Goal: Information Seeking & Learning: Learn about a topic

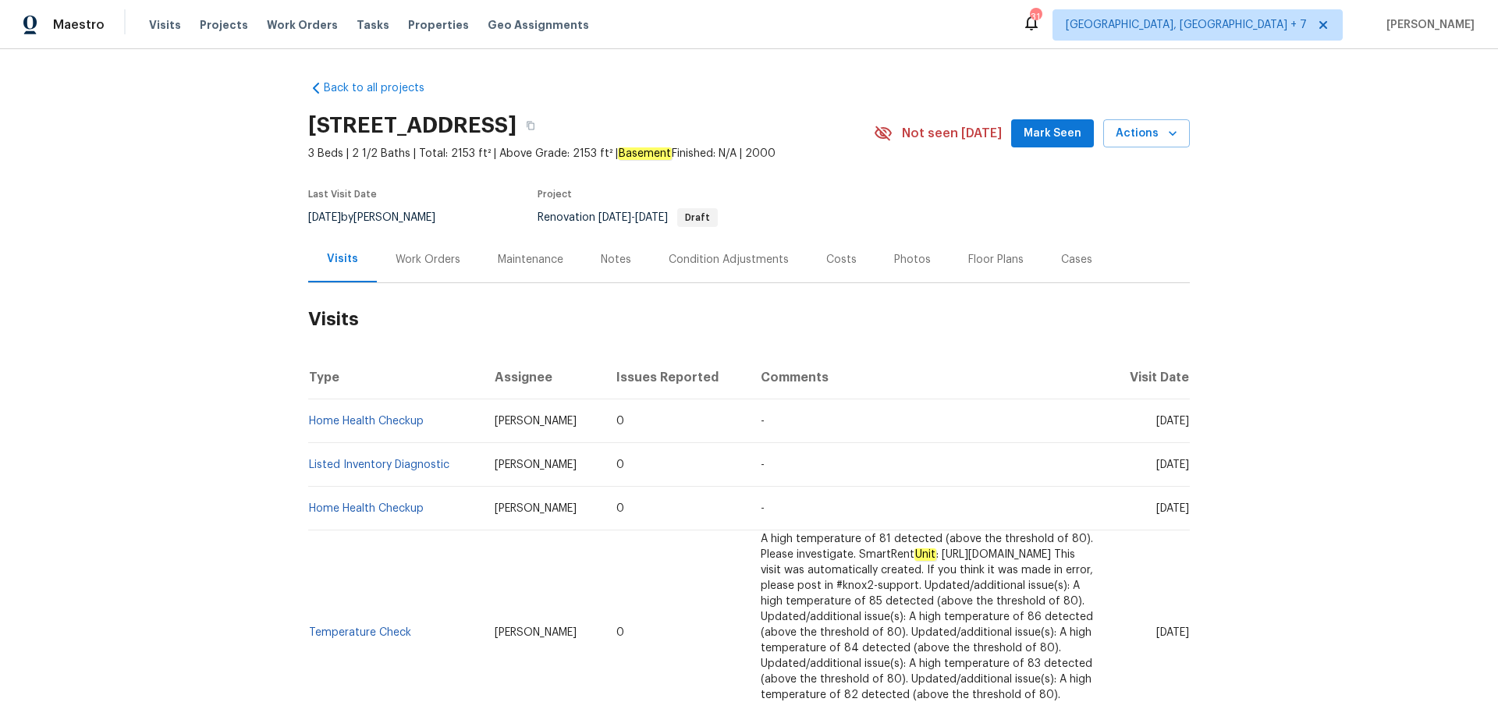
scroll to position [124, 0]
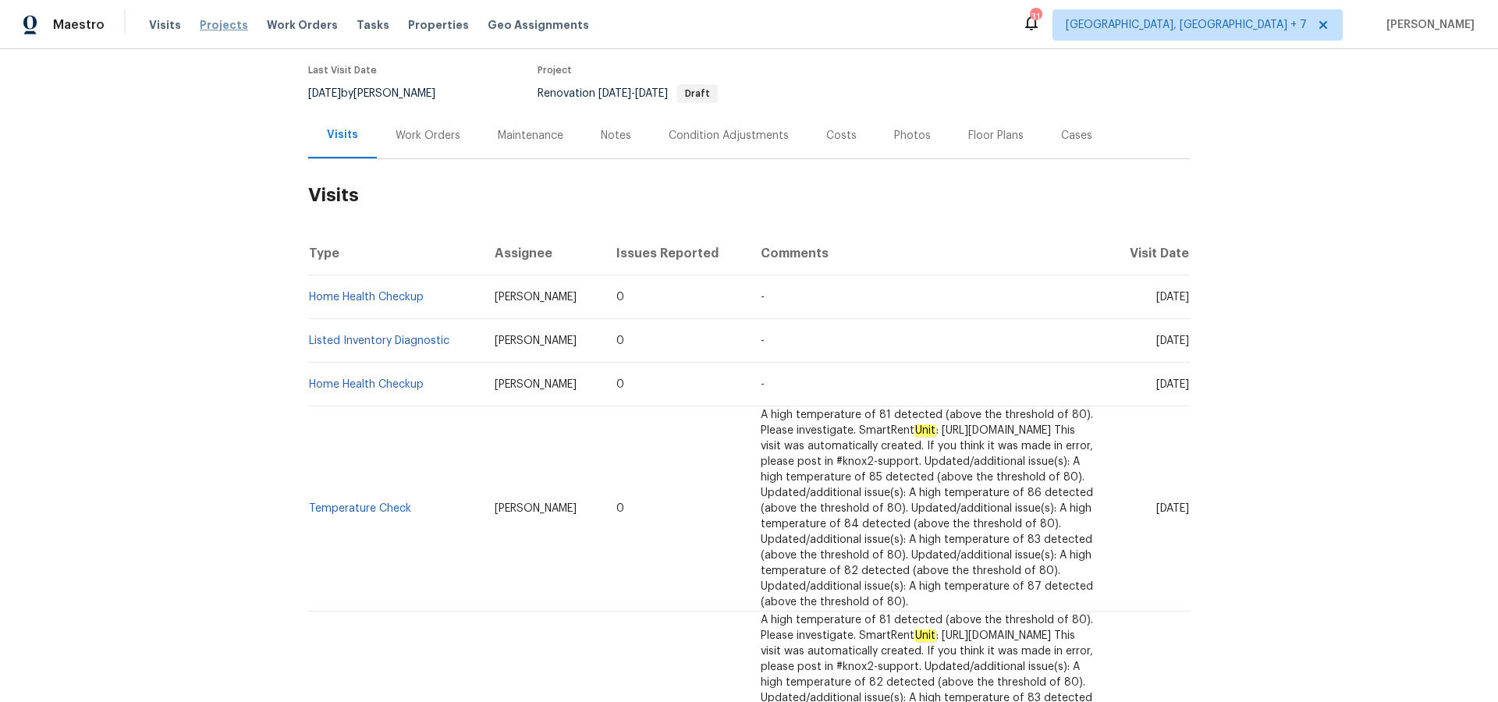
click at [212, 23] on span "Projects" at bounding box center [224, 25] width 48 height 16
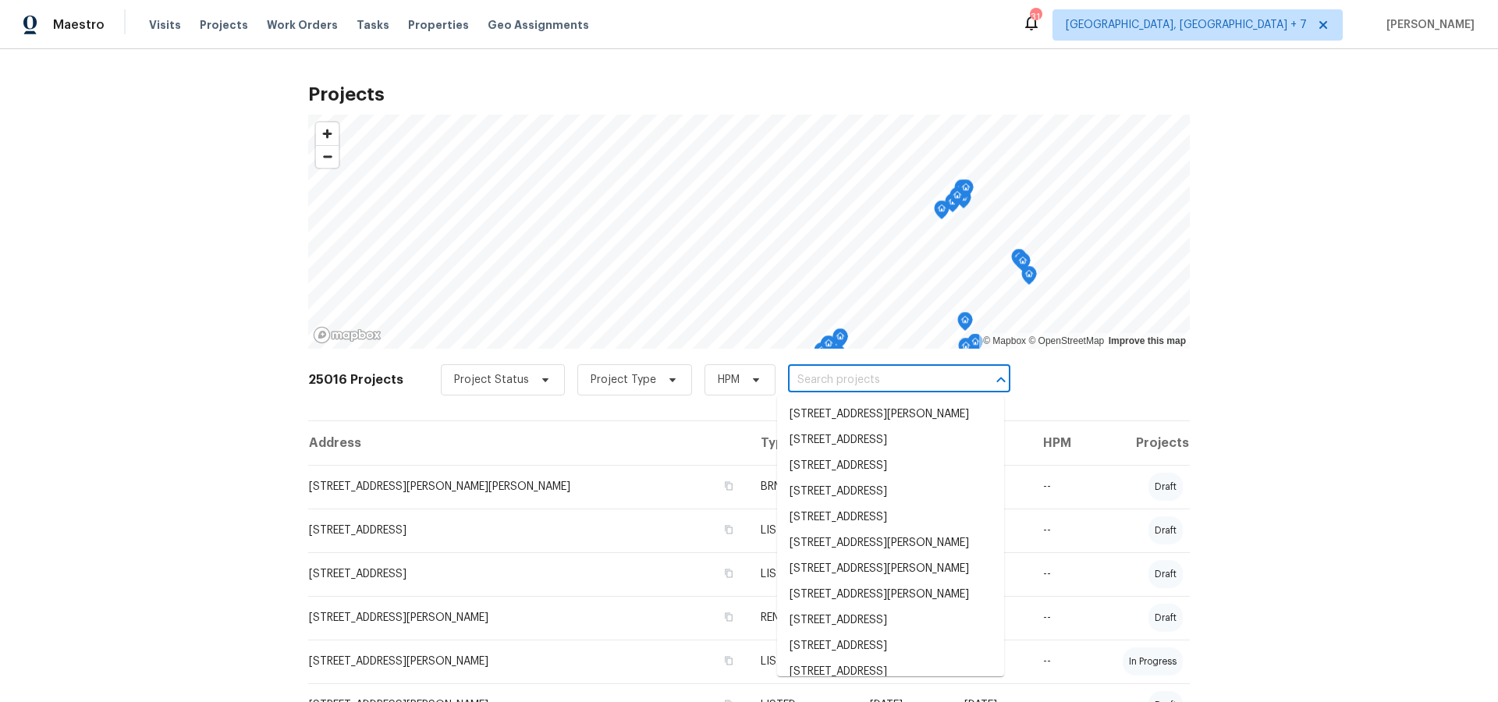
click at [826, 382] on input "text" at bounding box center [877, 380] width 179 height 24
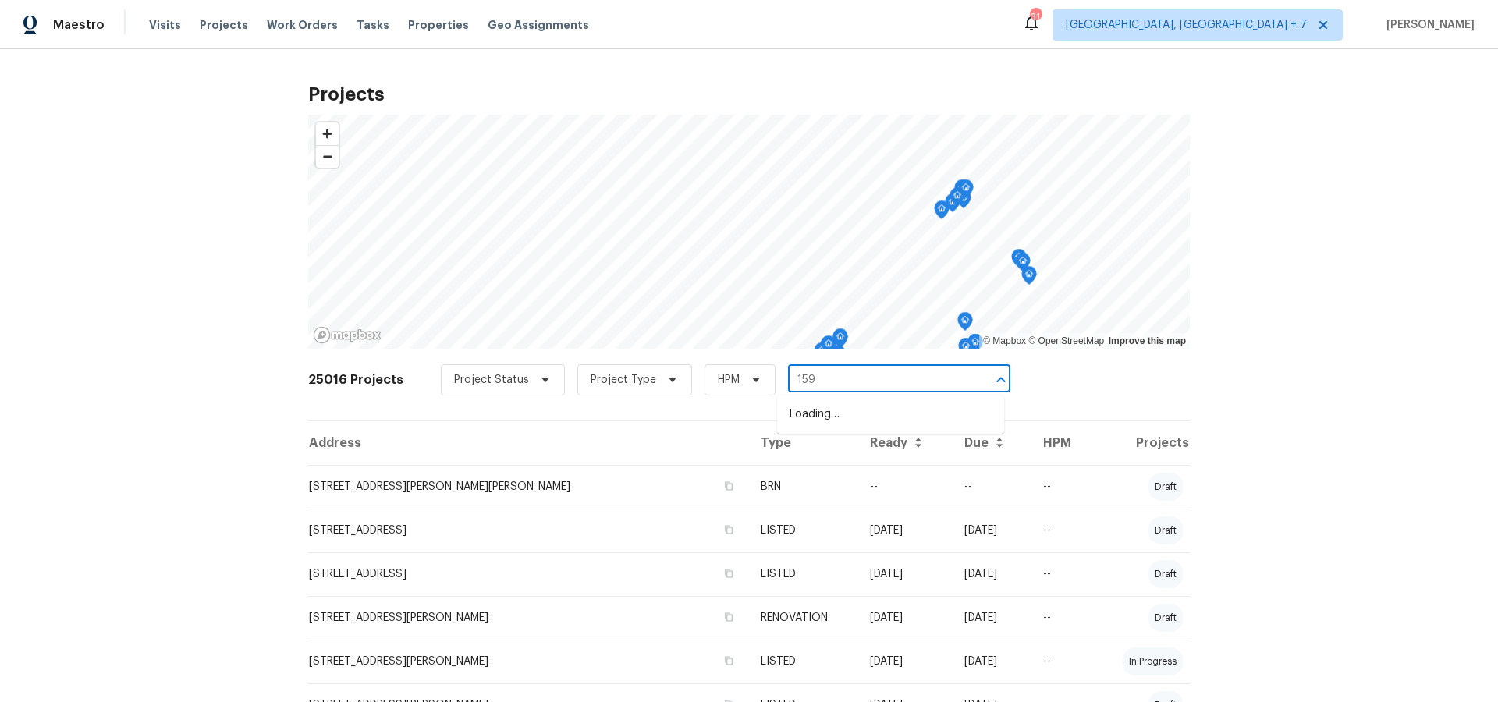
type input "1590"
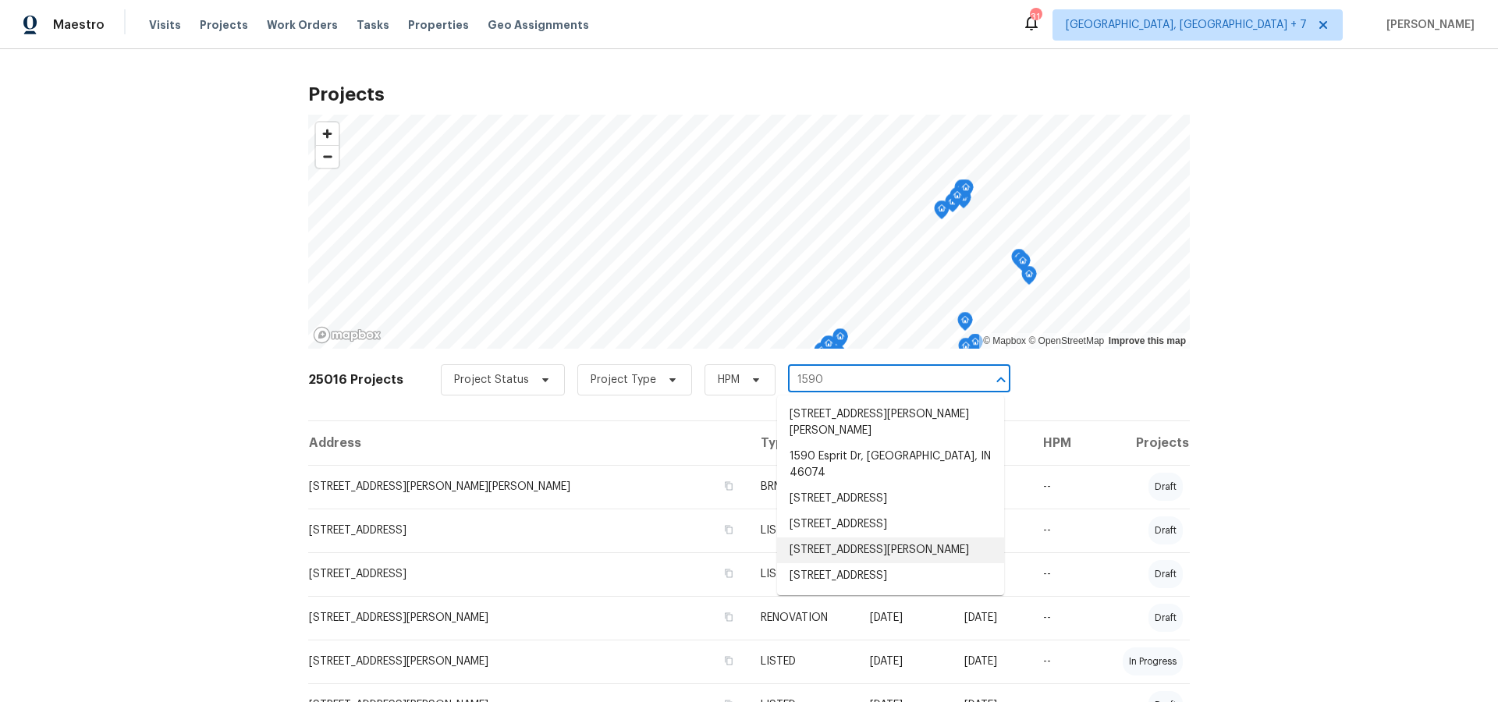
click at [823, 538] on li "[STREET_ADDRESS][PERSON_NAME]" at bounding box center [890, 551] width 227 height 26
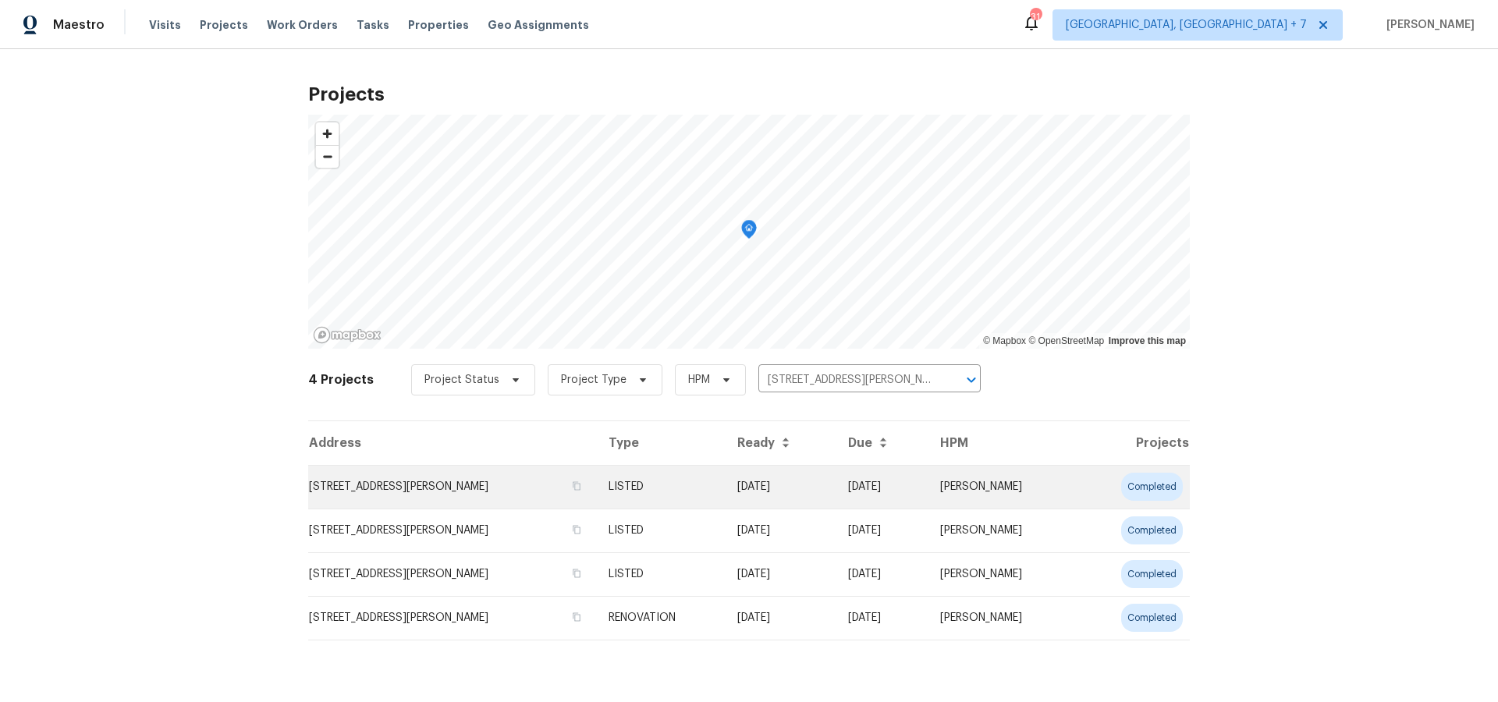
click at [463, 486] on td "[STREET_ADDRESS][PERSON_NAME]" at bounding box center [452, 487] width 288 height 44
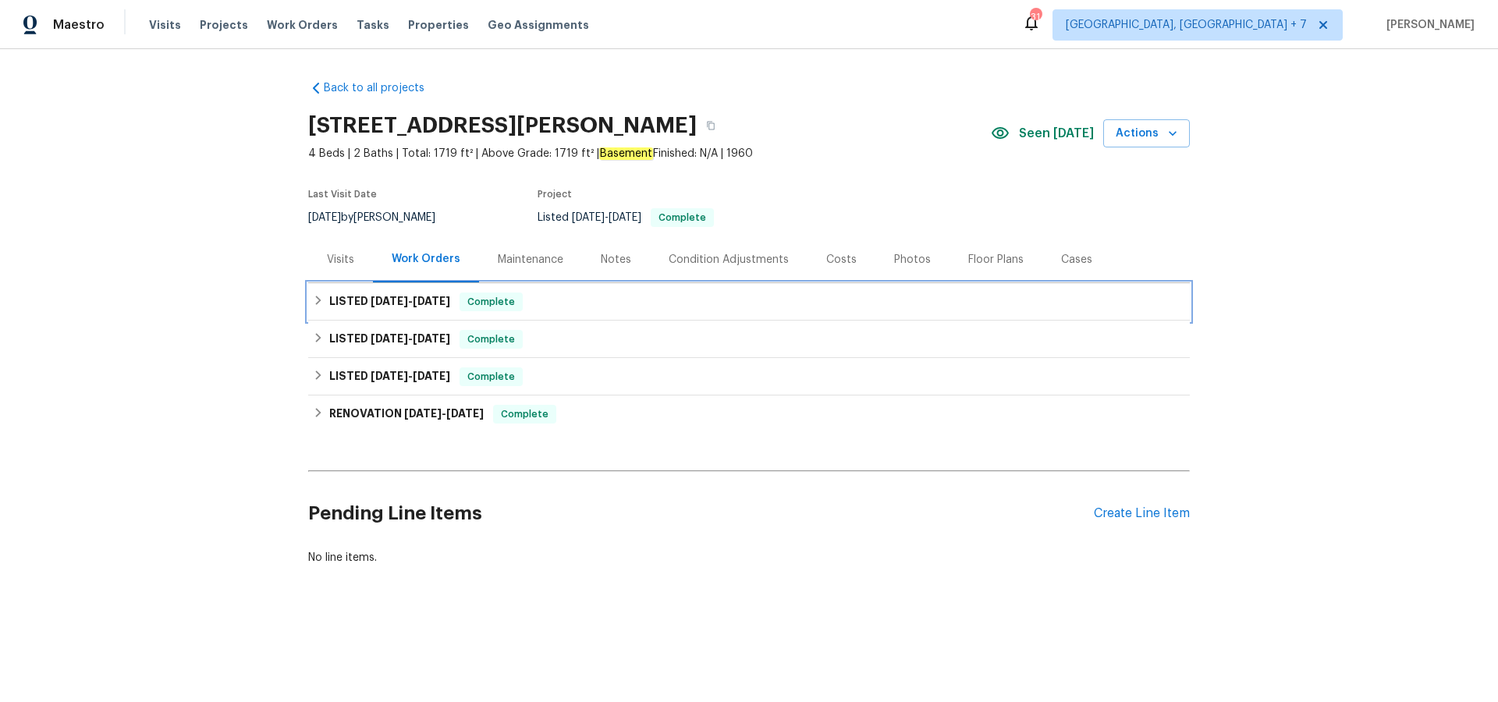
click at [397, 306] on span "[DATE]" at bounding box center [389, 301] width 37 height 11
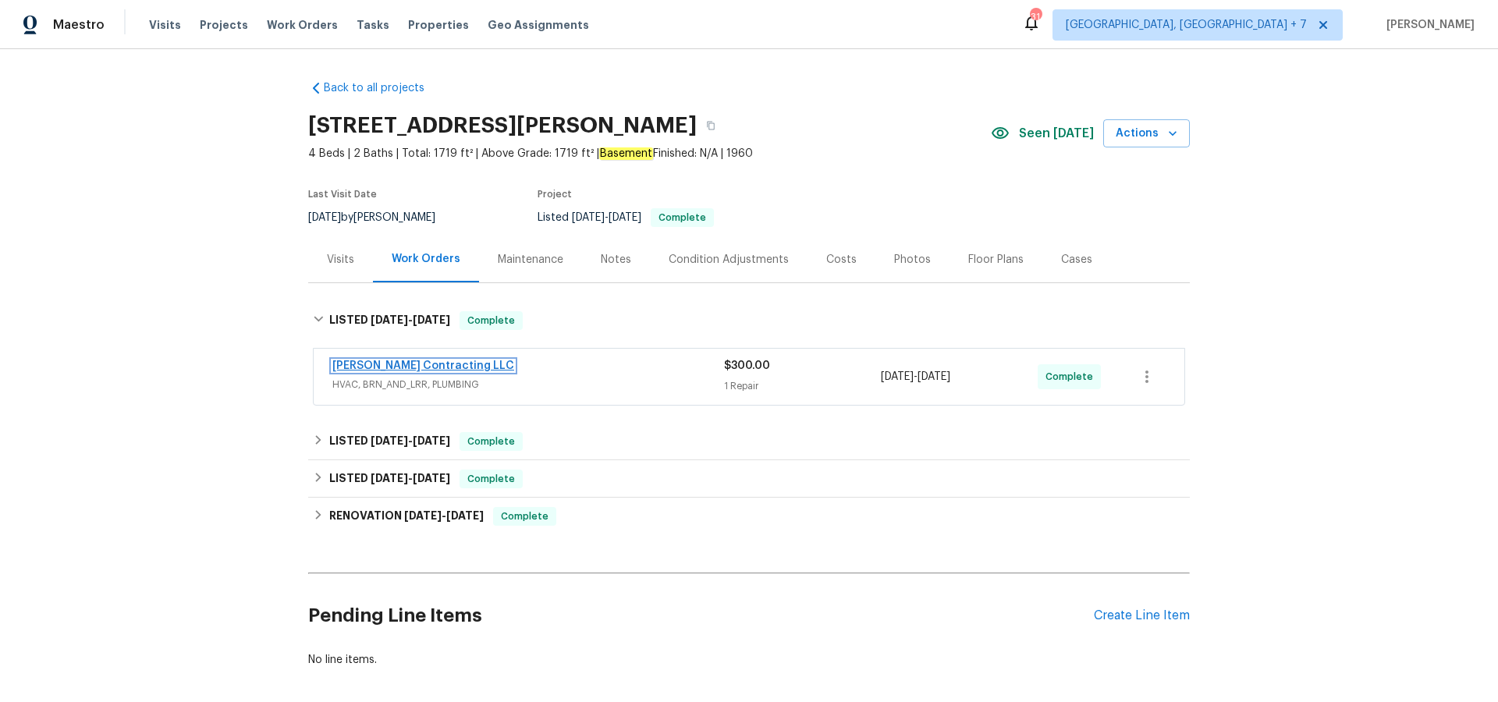
click at [387, 367] on link "[PERSON_NAME] Contracting LLC" at bounding box center [423, 366] width 182 height 11
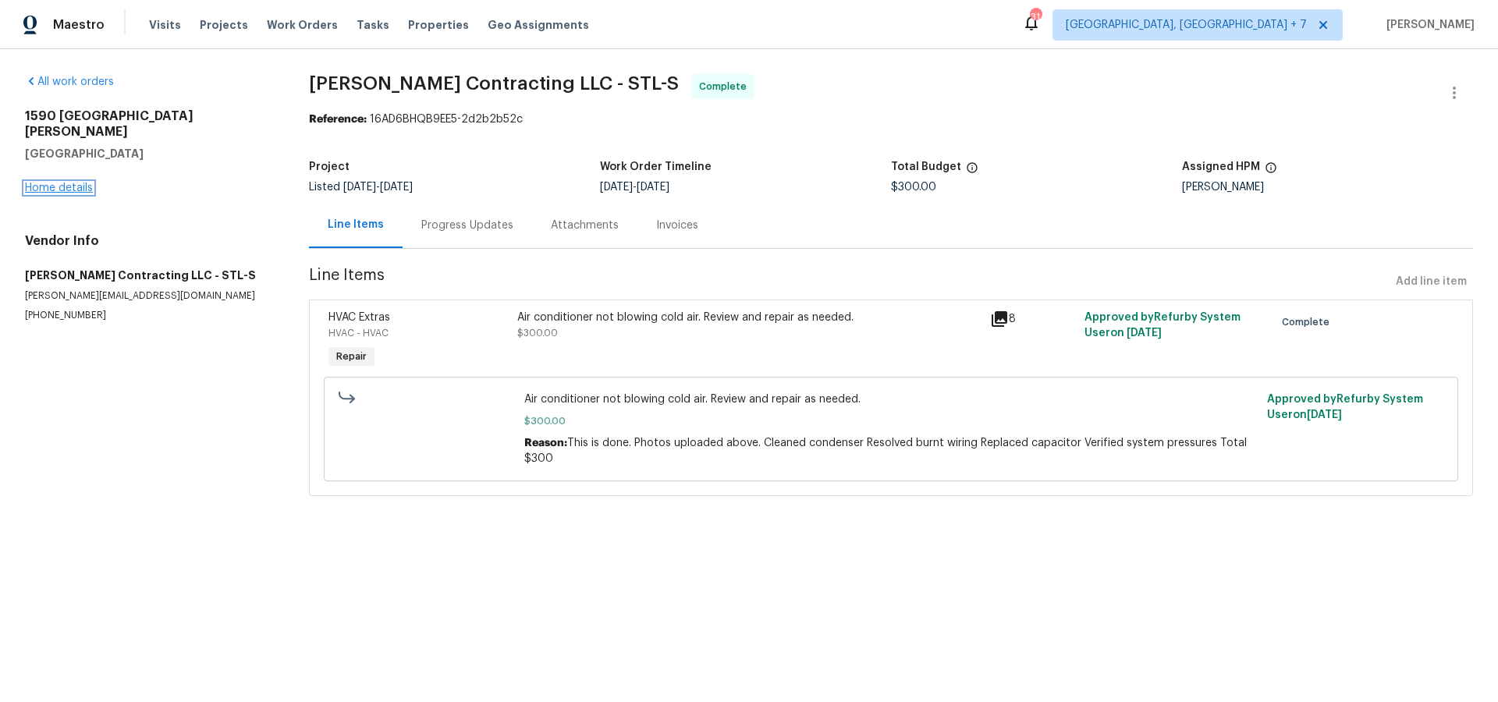
click at [56, 183] on link "Home details" at bounding box center [59, 188] width 68 height 11
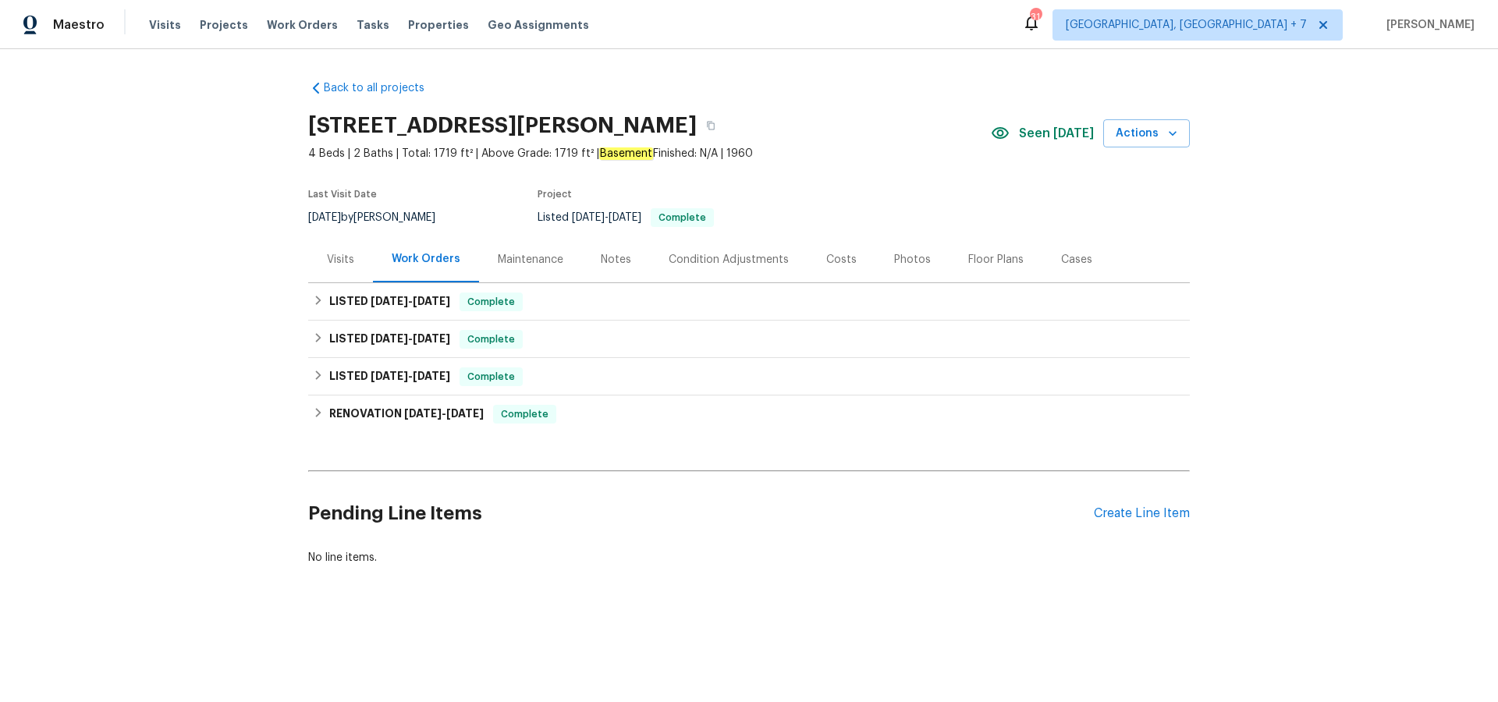
click at [1081, 260] on div "Cases" at bounding box center [1076, 260] width 31 height 16
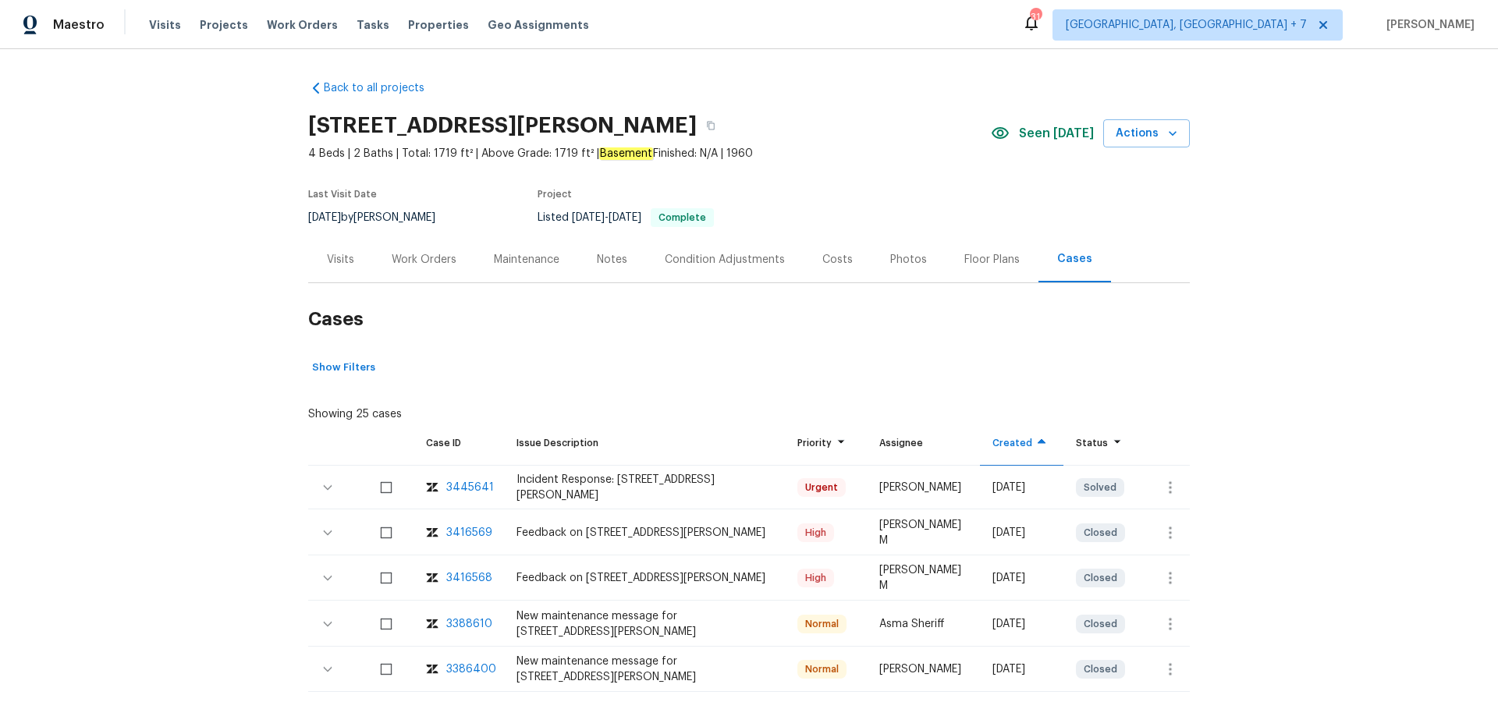
click at [481, 532] on div "3416569" at bounding box center [469, 533] width 46 height 16
click at [481, 485] on div "3445641" at bounding box center [470, 488] width 48 height 16
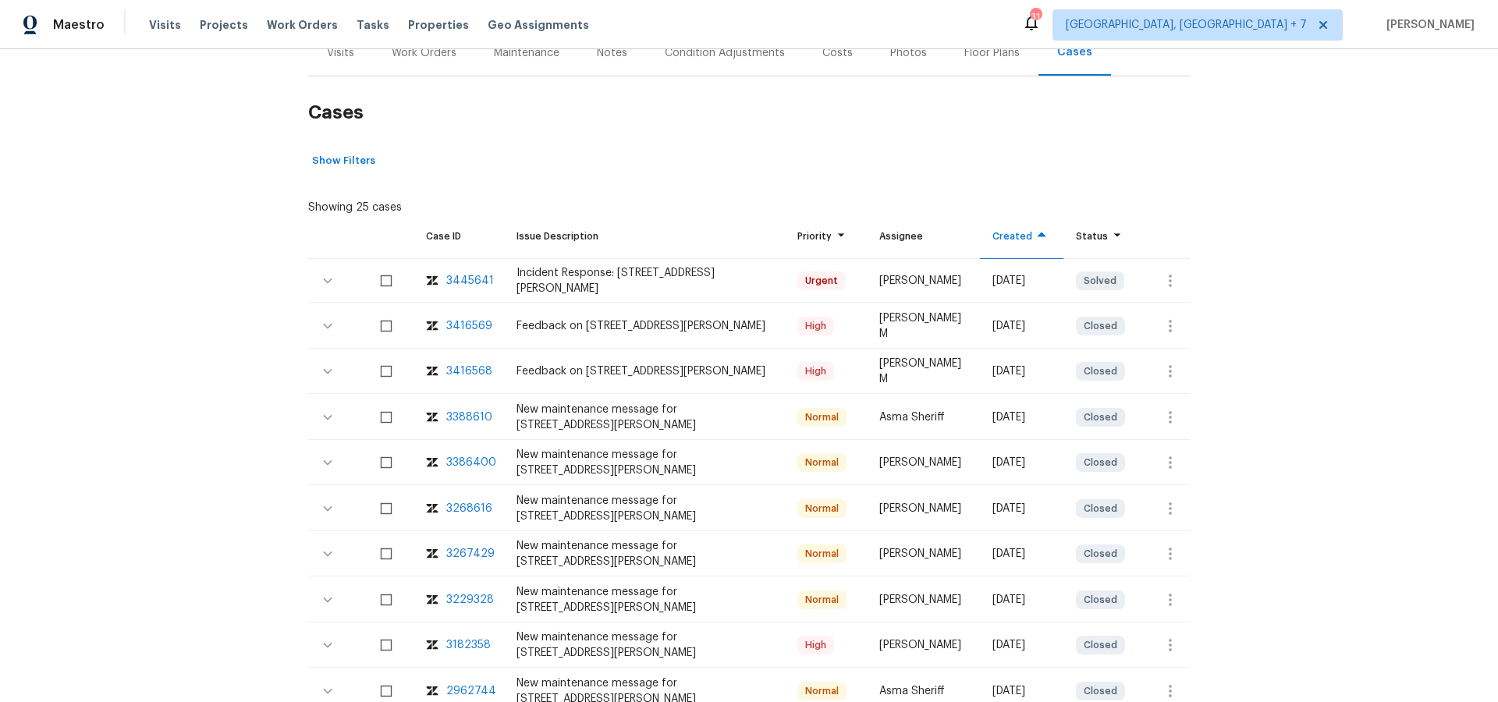
scroll to position [211, 0]
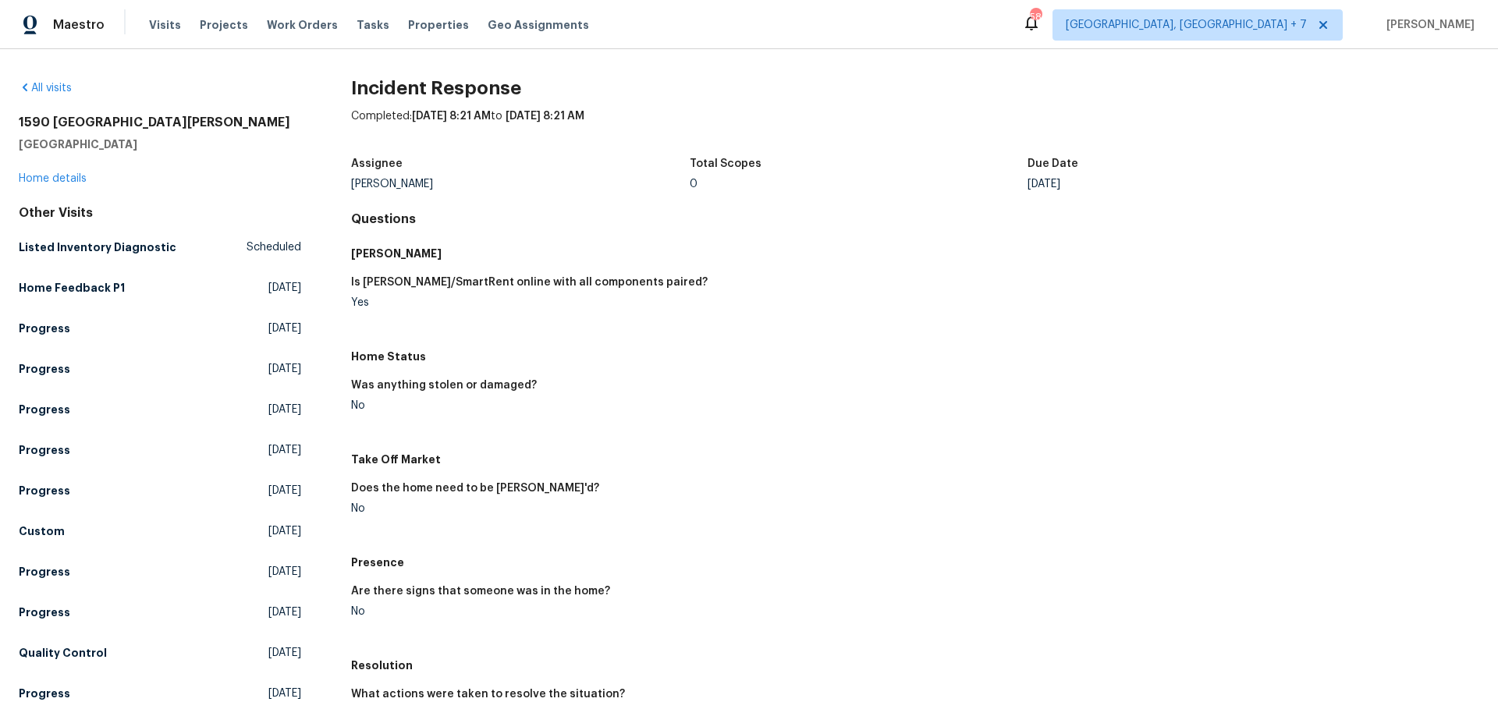
click at [37, 117] on h2 "1590 [GEOGRAPHIC_DATA][PERSON_NAME]" at bounding box center [160, 123] width 282 height 16
click at [69, 186] on div "[STREET_ADDRESS][PERSON_NAME][PERSON_NAME] Home details" at bounding box center [160, 151] width 282 height 72
click at [66, 175] on link "Home details" at bounding box center [53, 178] width 68 height 11
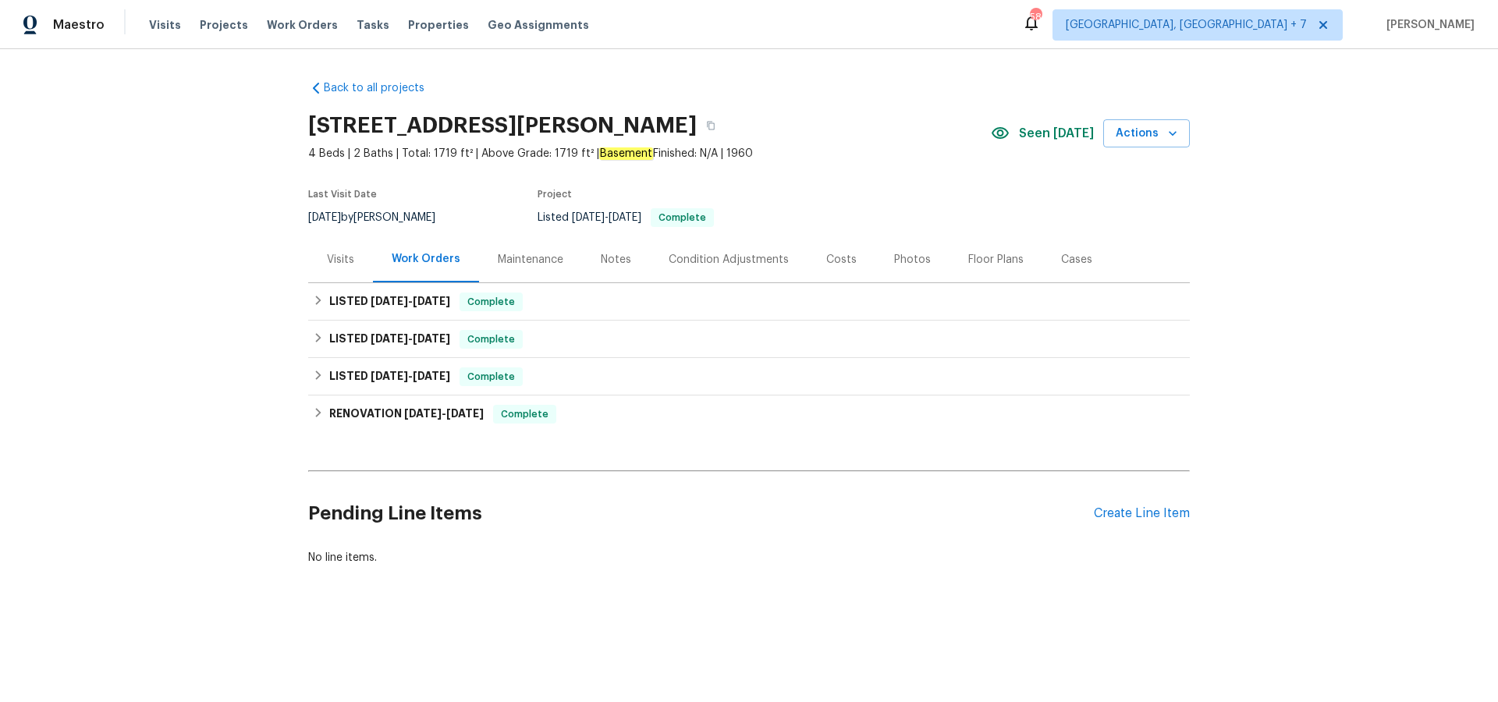
click at [352, 261] on div "Visits" at bounding box center [340, 260] width 27 height 16
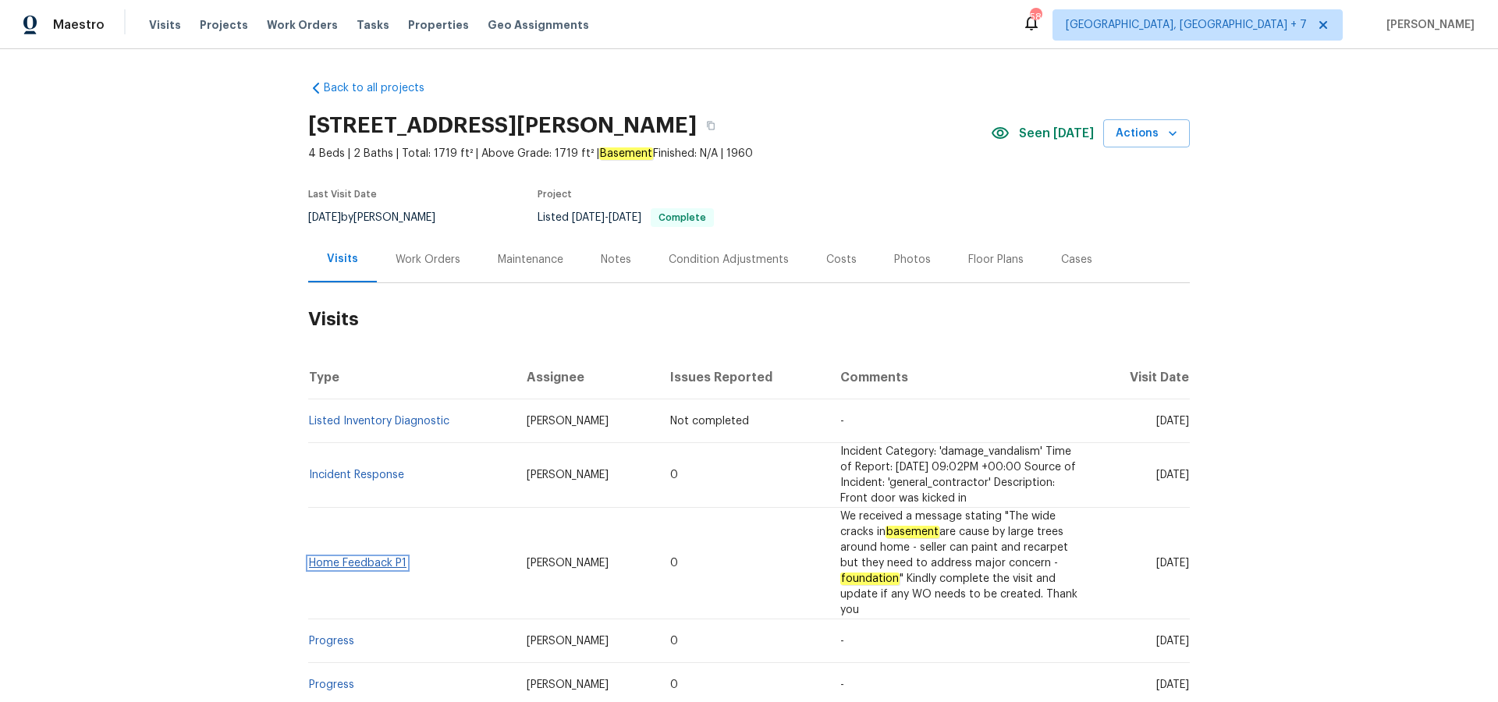
click at [389, 558] on link "Home Feedback P1" at bounding box center [358, 563] width 98 height 11
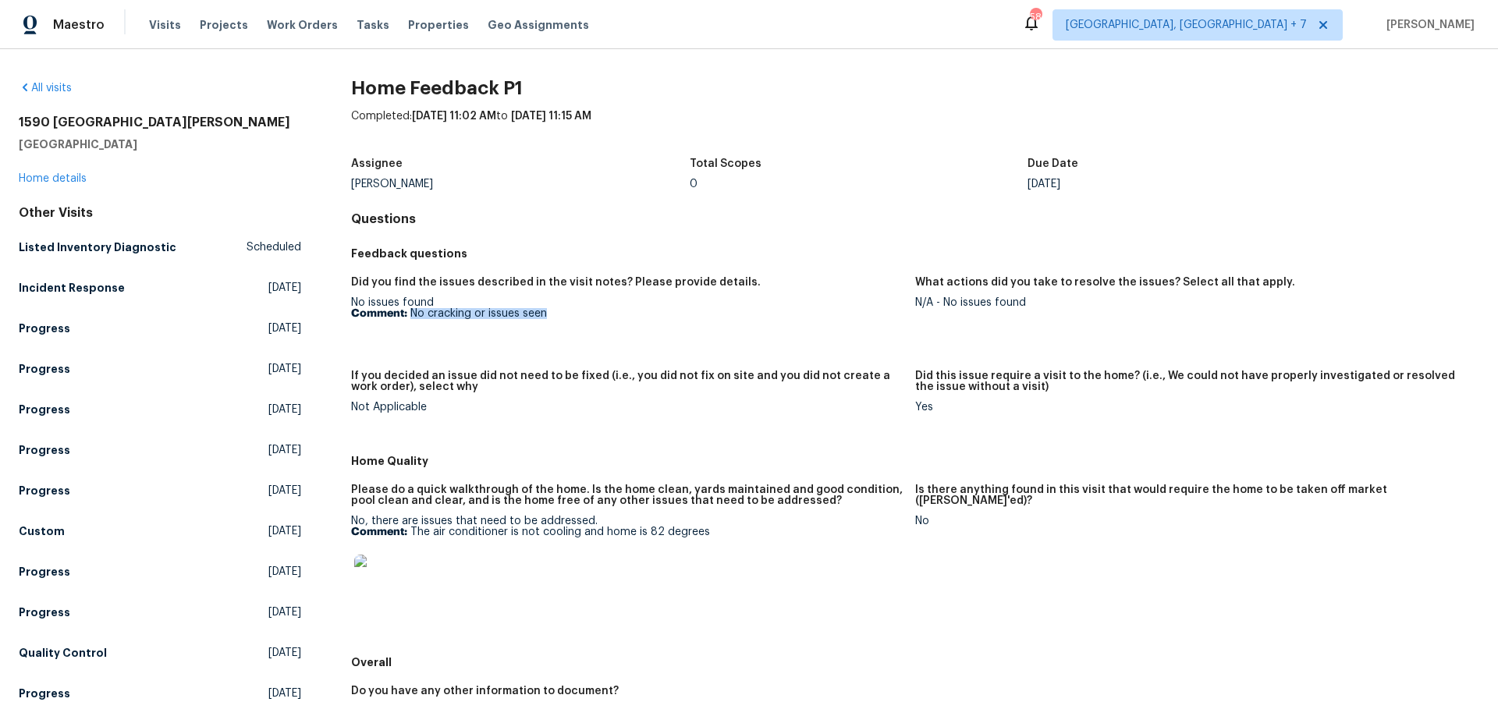
drag, startPoint x: 425, startPoint y: 313, endPoint x: 545, endPoint y: 318, distance: 121.0
click at [545, 318] on p "Comment: No cracking or issues seen" at bounding box center [627, 313] width 552 height 11
copy p "No cracking or issues seen"
click at [62, 177] on link "Home details" at bounding box center [53, 178] width 68 height 11
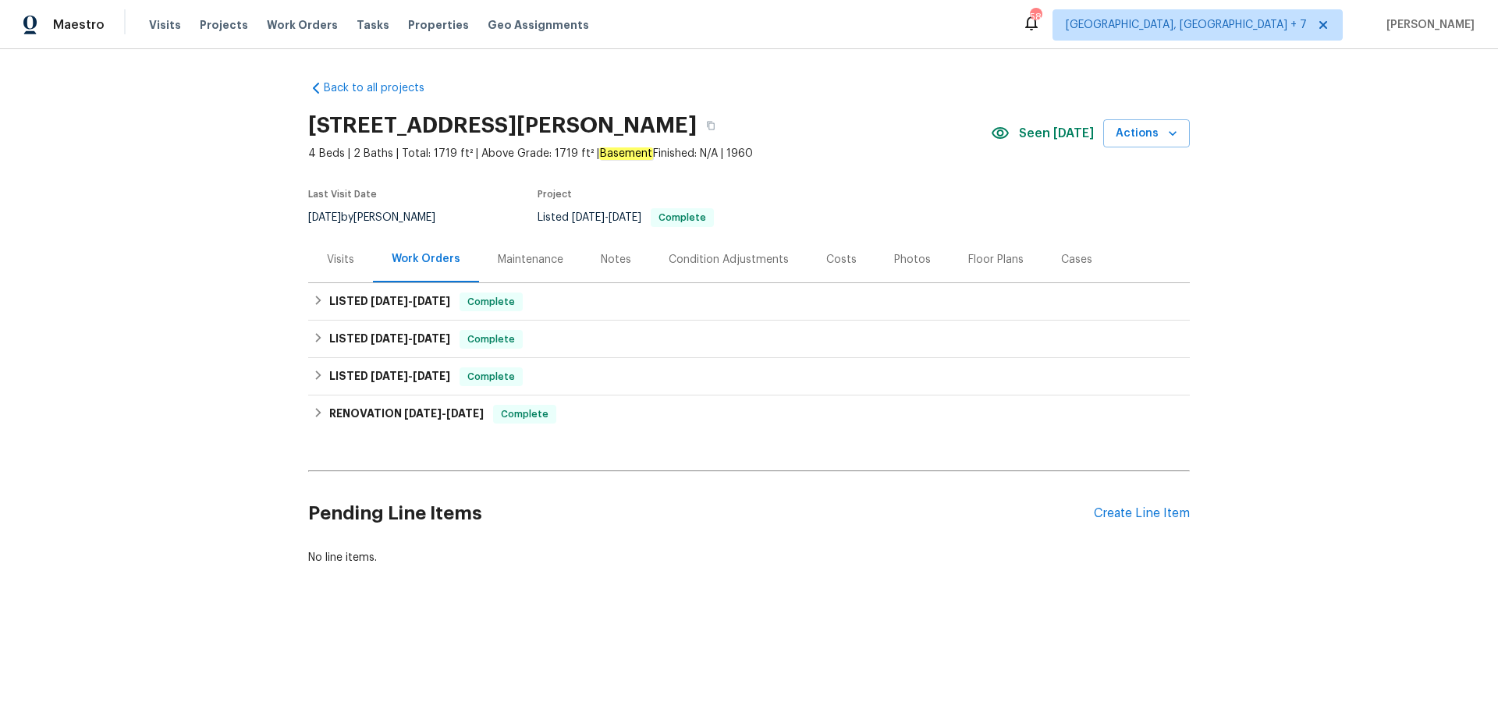
click at [339, 255] on div "Visits" at bounding box center [340, 260] width 27 height 16
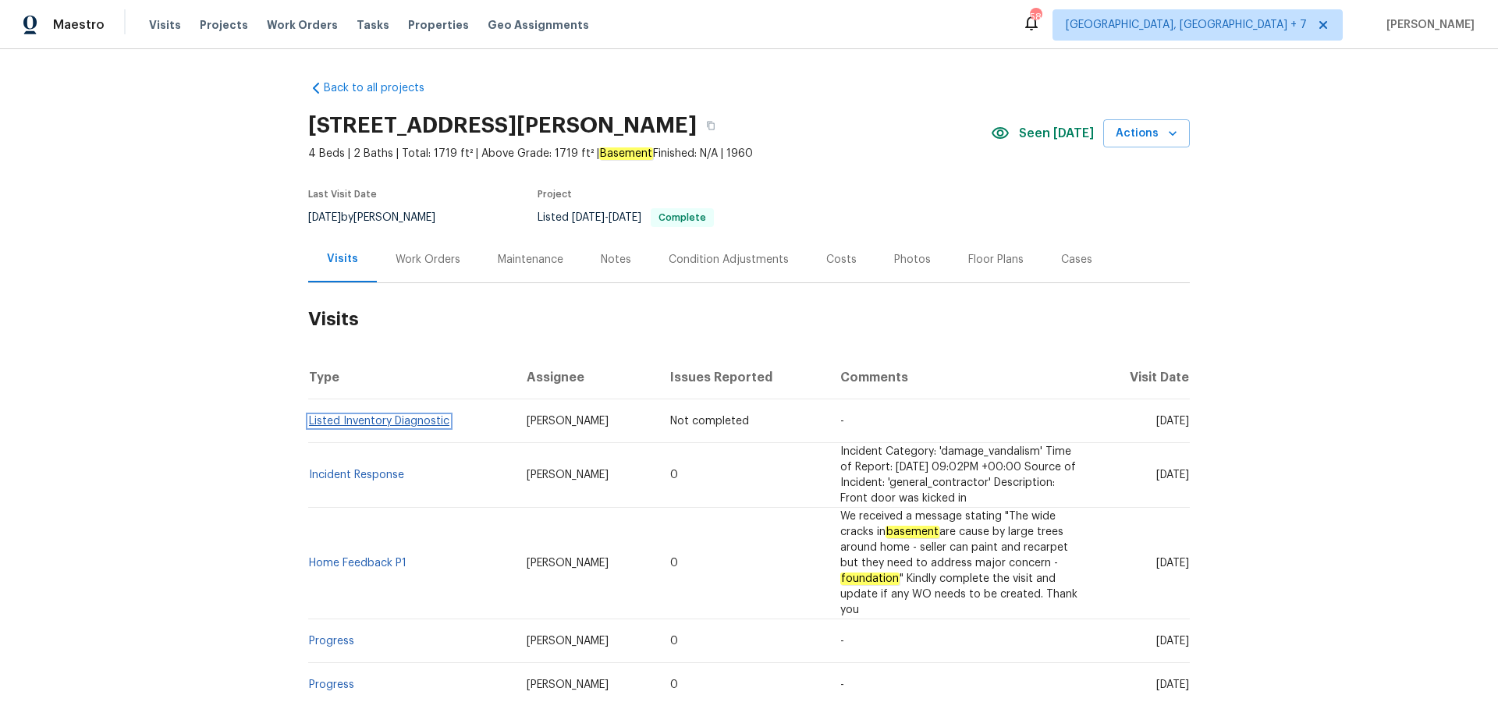
click at [406, 421] on link "Listed Inventory Diagnostic" at bounding box center [379, 421] width 140 height 11
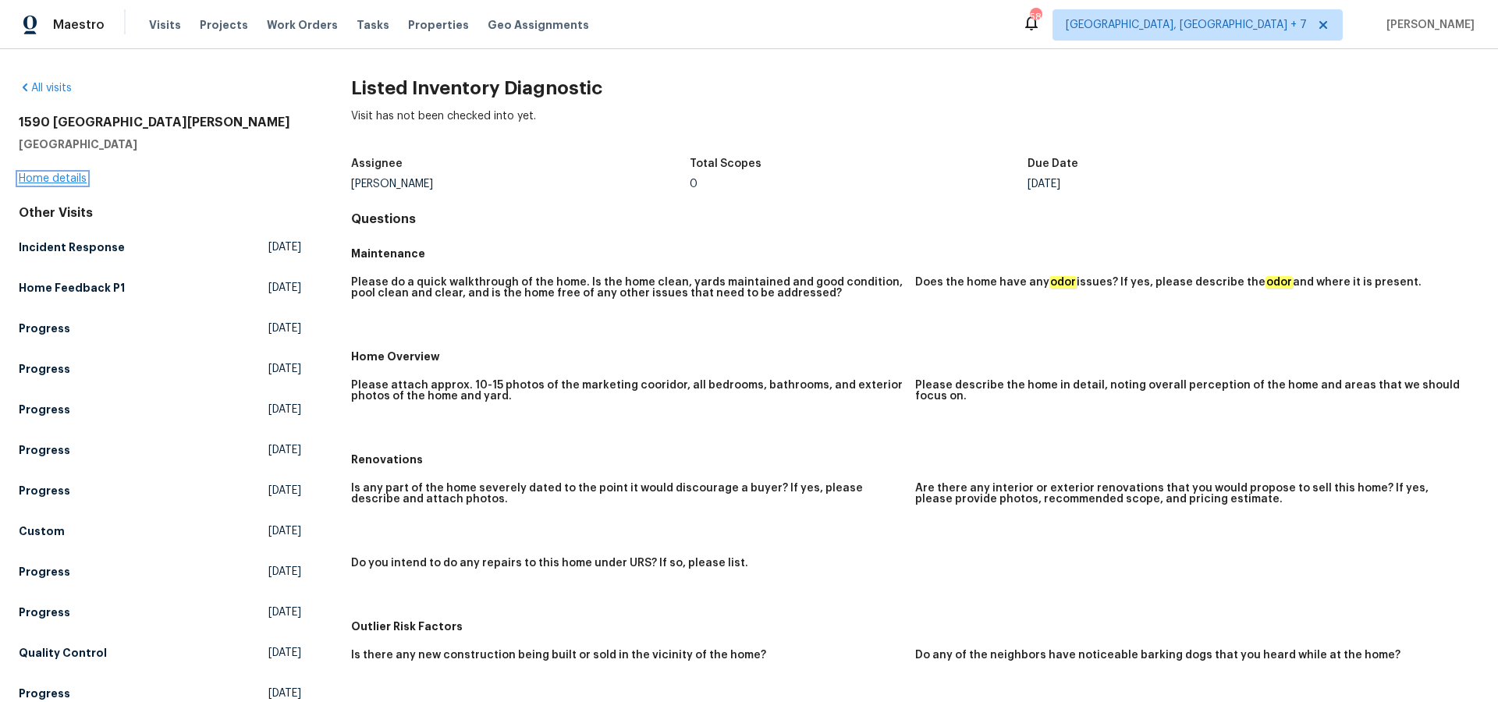
click at [68, 181] on link "Home details" at bounding box center [53, 178] width 68 height 11
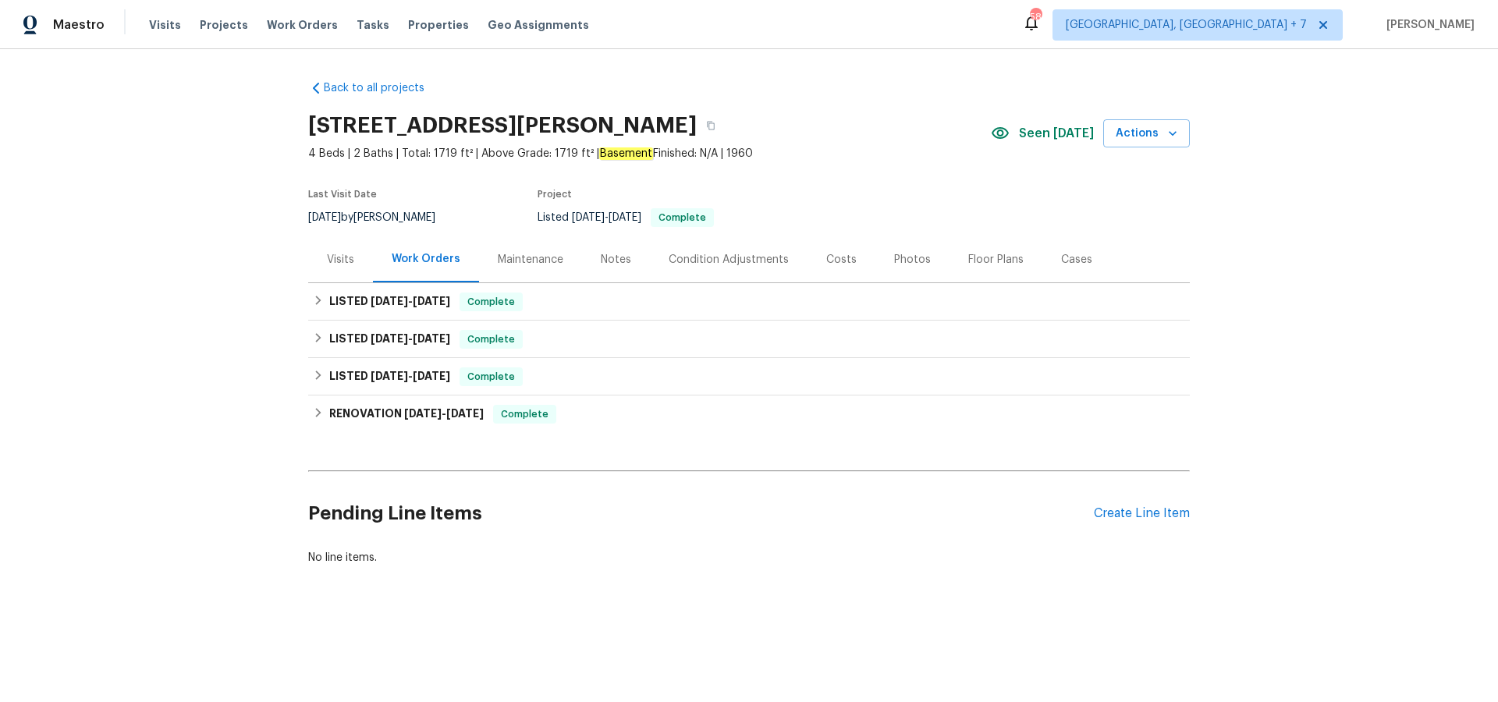
click at [336, 262] on div "Visits" at bounding box center [340, 260] width 27 height 16
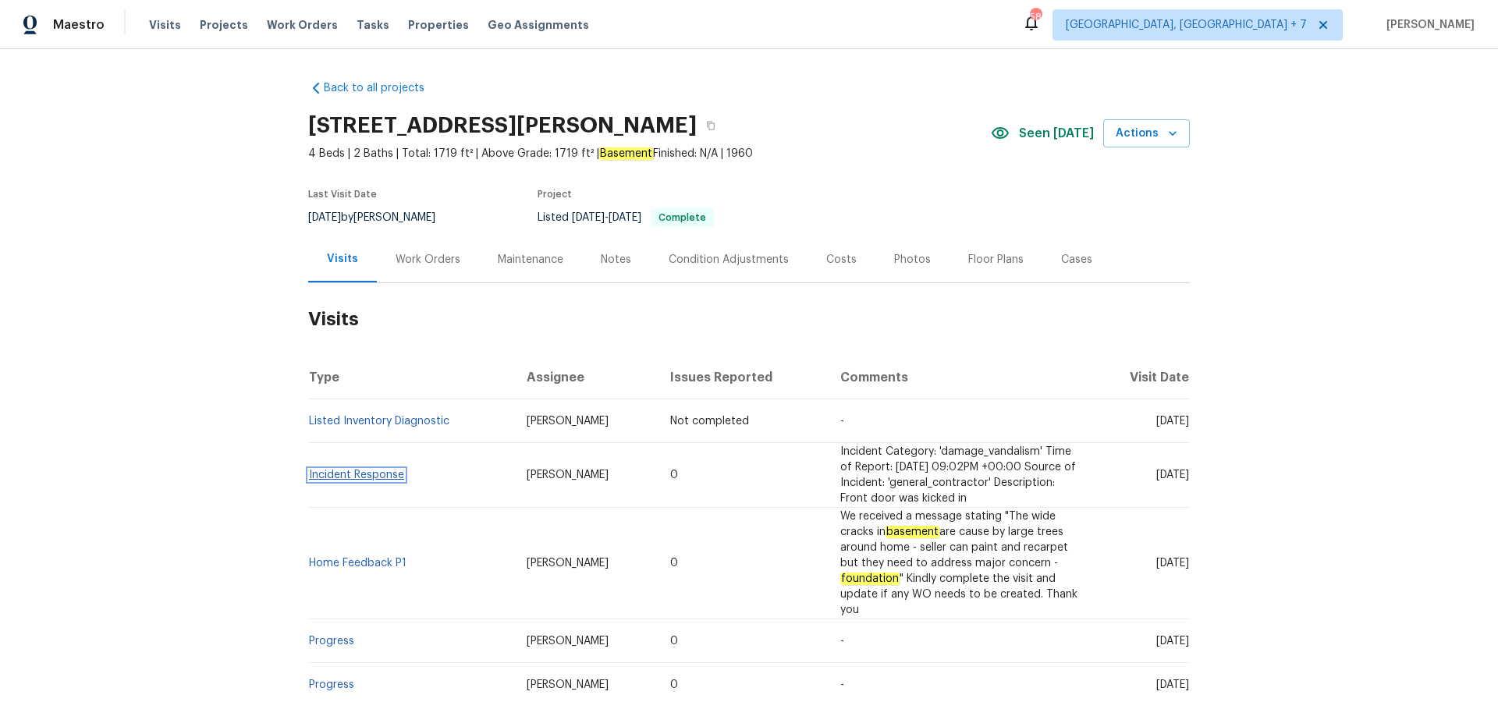
click at [400, 470] on link "Incident Response" at bounding box center [356, 475] width 95 height 11
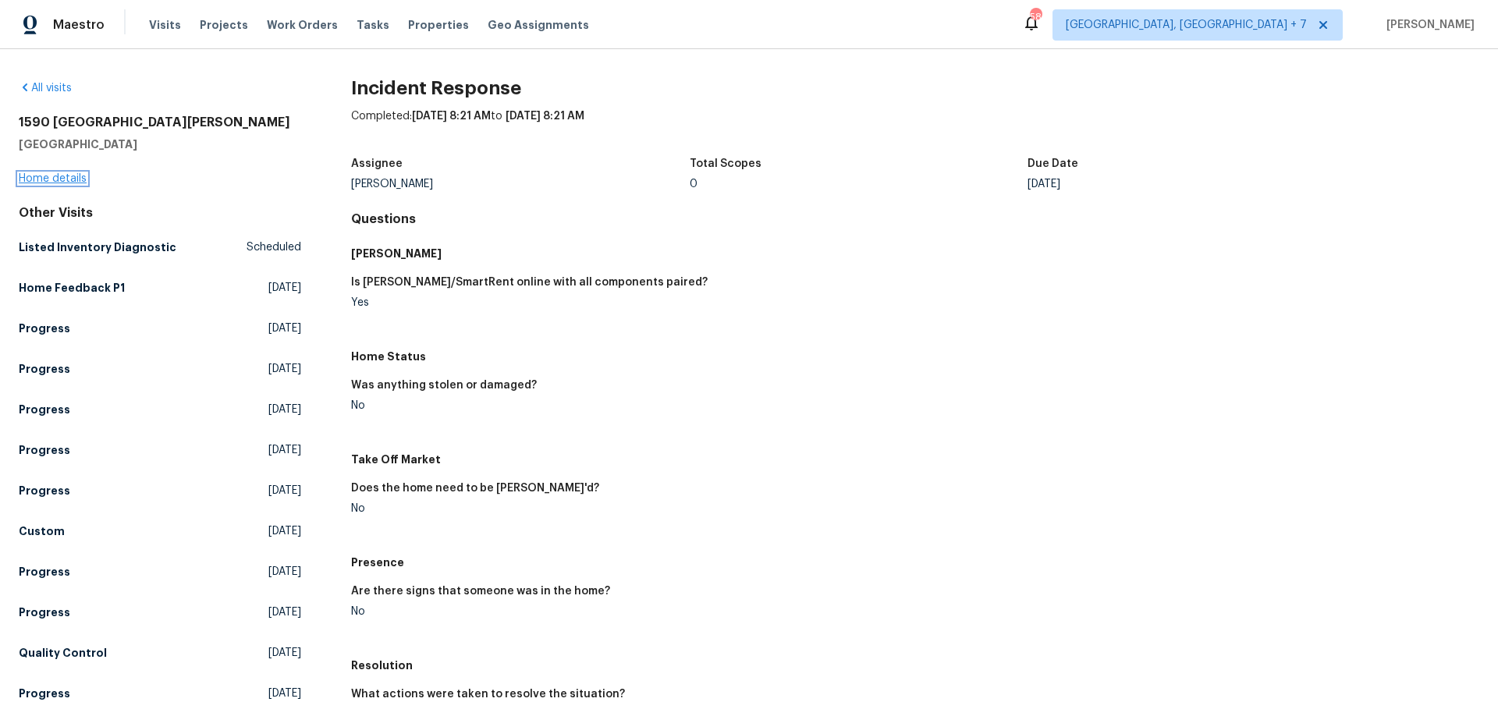
click at [77, 182] on link "Home details" at bounding box center [53, 178] width 68 height 11
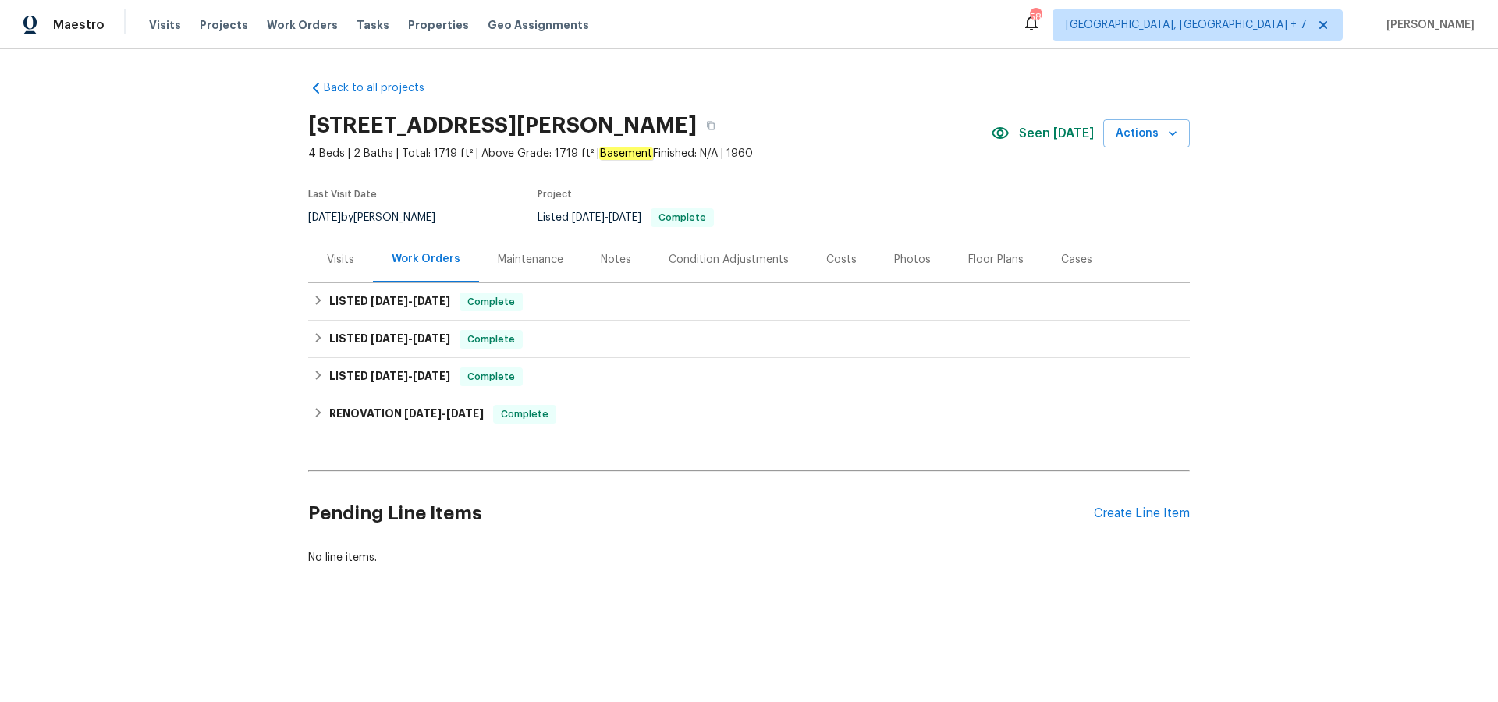
click at [346, 259] on div "Visits" at bounding box center [340, 260] width 27 height 16
